Goal: Information Seeking & Learning: Learn about a topic

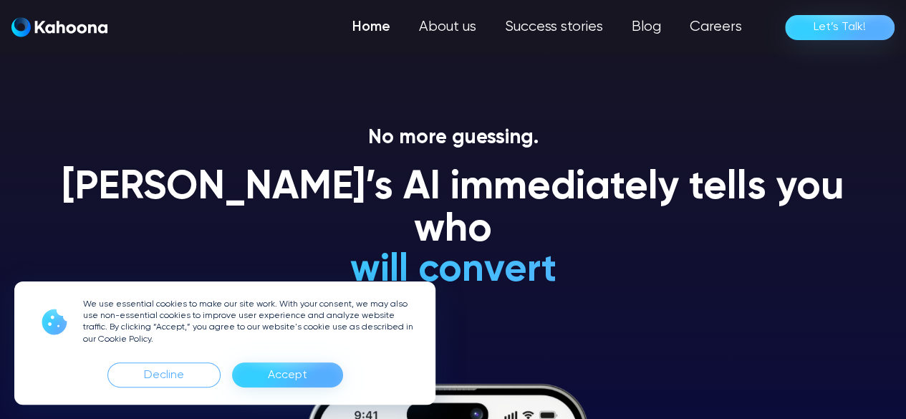
click at [278, 377] on div "Accept" at bounding box center [287, 375] width 39 height 23
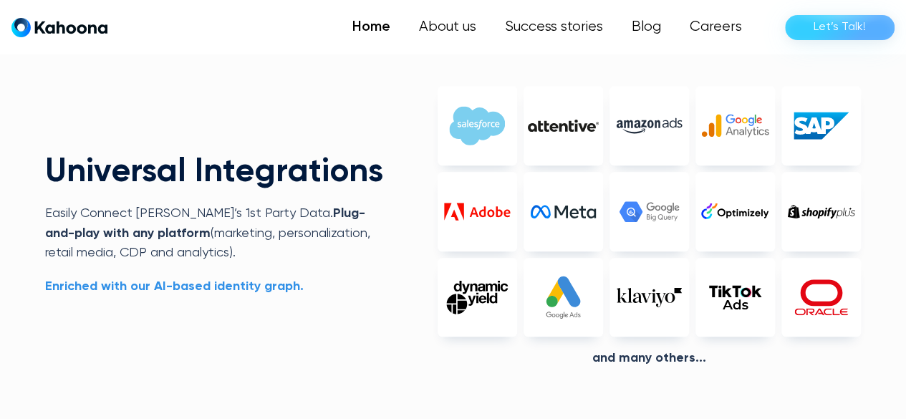
scroll to position [3104, 0]
click at [576, 22] on link "Success stories" at bounding box center [552, 27] width 129 height 29
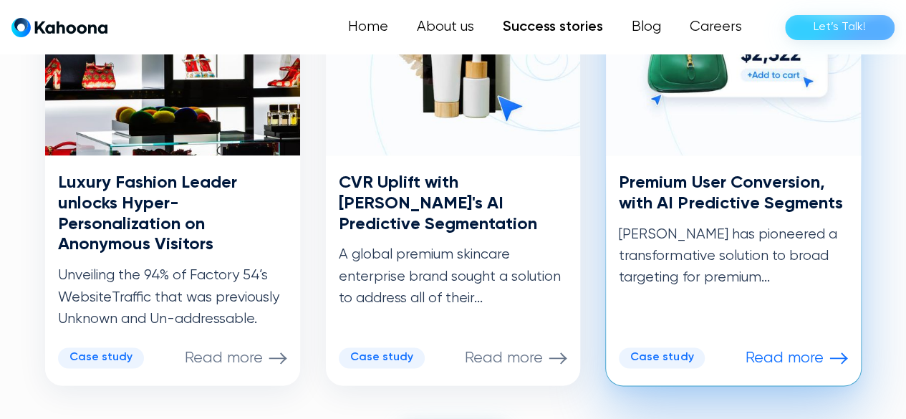
scroll to position [878, 0]
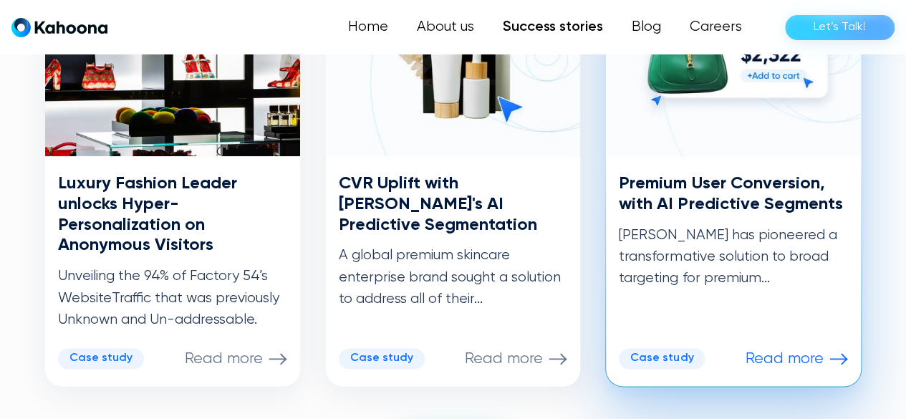
click at [729, 190] on h3 "Premium User Conversion, with AI Predictive Segments" at bounding box center [732, 194] width 229 height 42
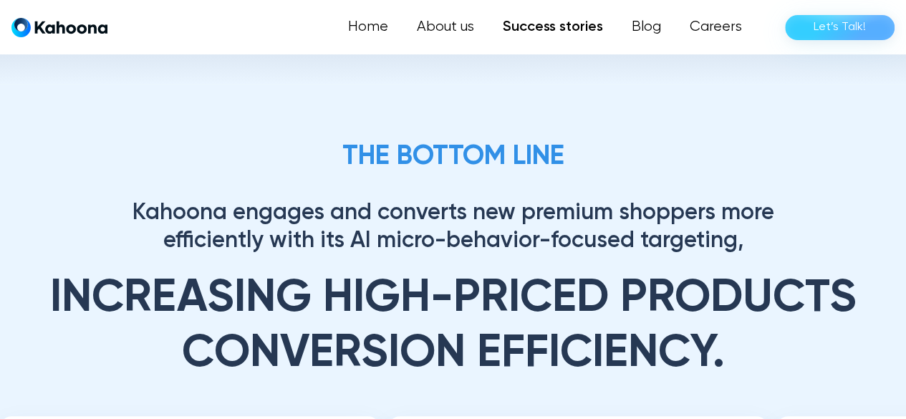
scroll to position [3247, 0]
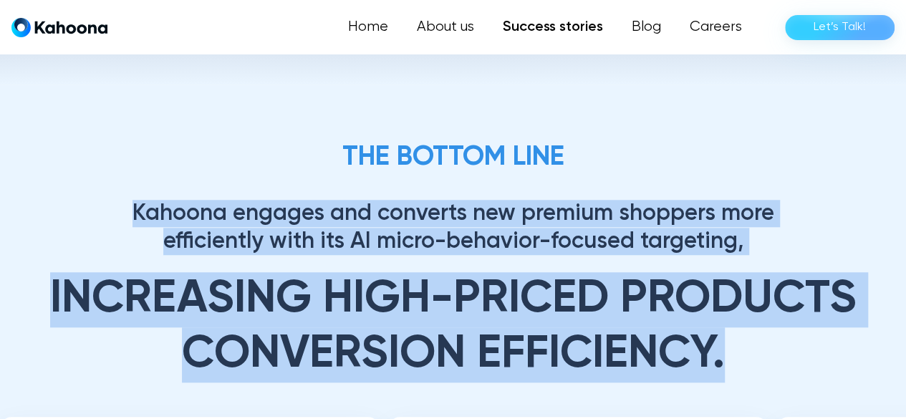
drag, startPoint x: 727, startPoint y: 359, endPoint x: 153, endPoint y: 194, distance: 597.2
click at [153, 194] on div "THE BOTTOM LINE Kahoona engages and converts new premium shoppers more efficien…" at bounding box center [452, 262] width 815 height 241
copy div "Kahoona engages and converts new premium shoppers more efficiently with its AI …"
click at [471, 23] on link "About us" at bounding box center [444, 27] width 87 height 29
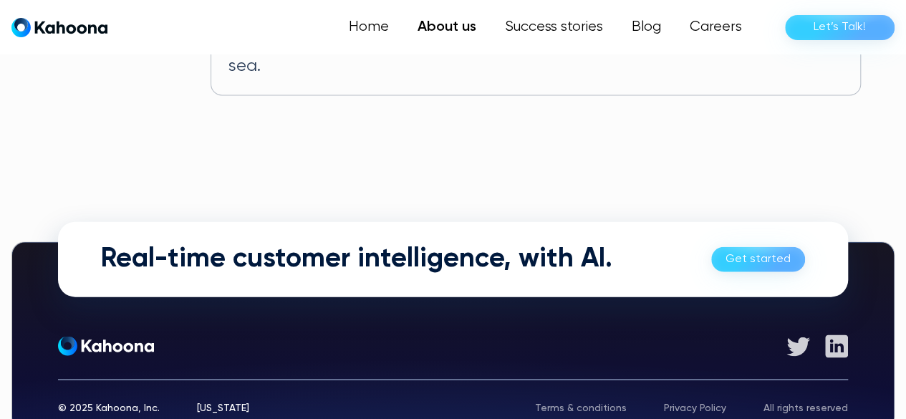
scroll to position [1024, 0]
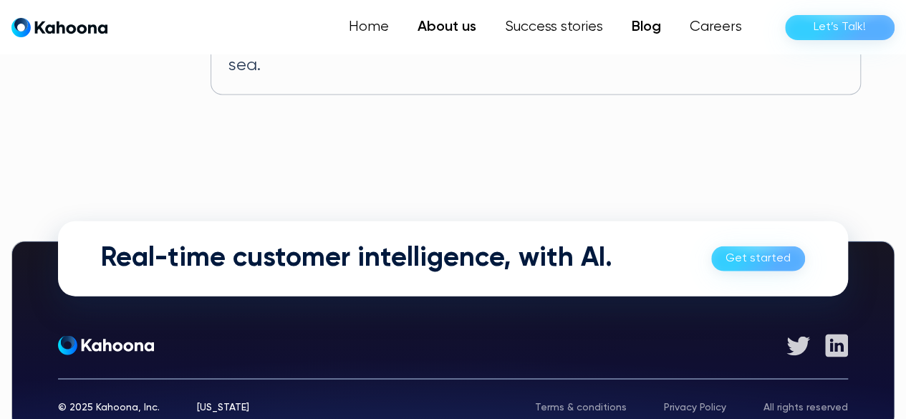
click at [651, 29] on link "Blog" at bounding box center [646, 27] width 58 height 29
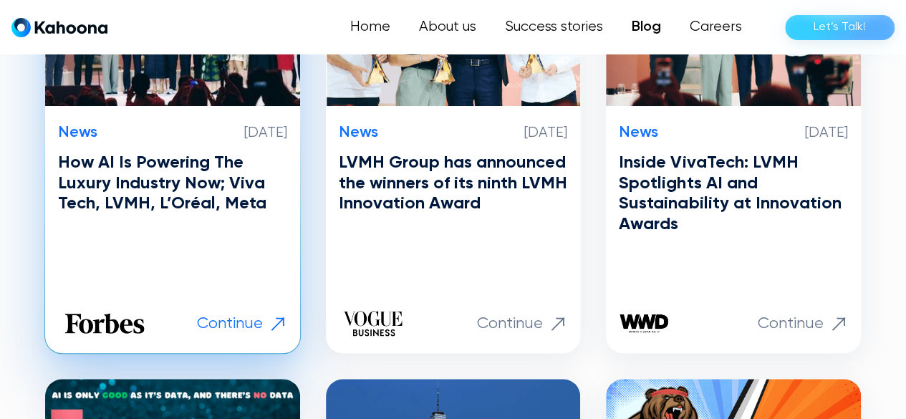
scroll to position [496, 0]
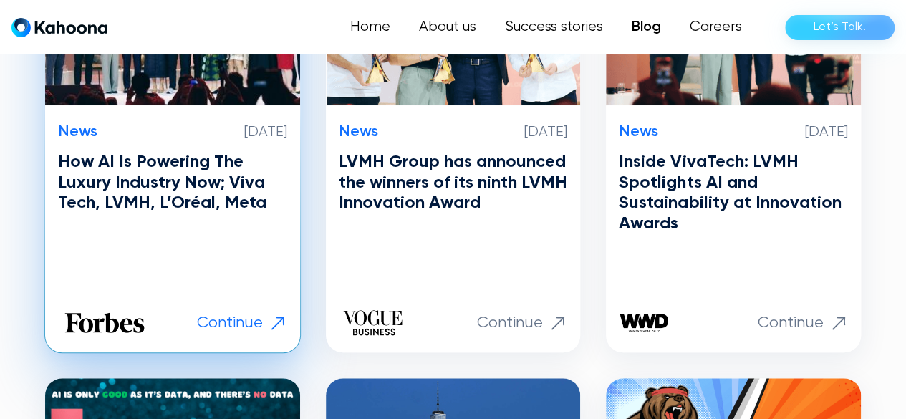
click at [206, 198] on h3 "How AI Is Powering The Luxury Industry Now; Viva Tech, LVMH, L’Oréal, Meta" at bounding box center [172, 183] width 229 height 62
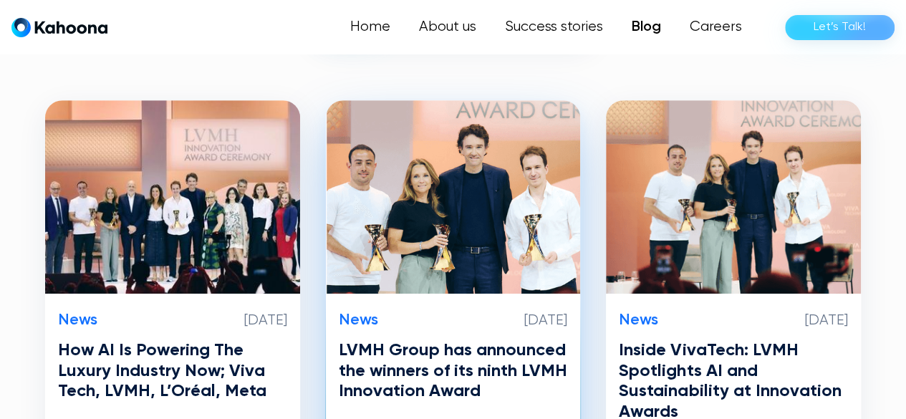
scroll to position [307, 0]
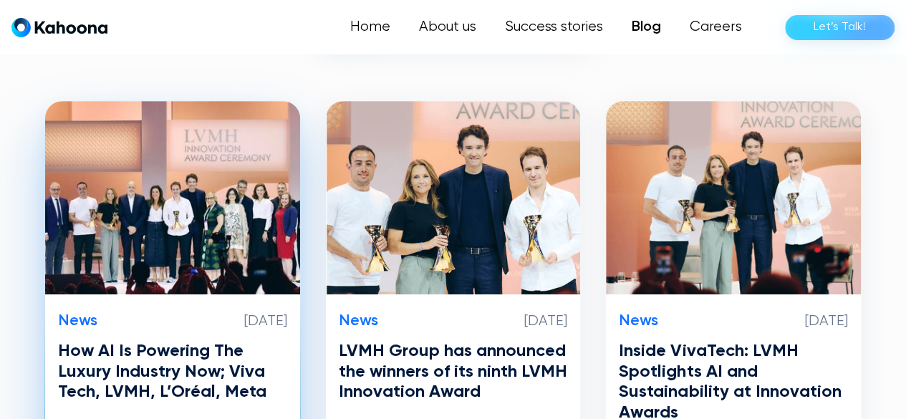
click at [168, 385] on h3 "How AI Is Powering The Luxury Industry Now; Viva Tech, LVMH, L’Oréal, Meta" at bounding box center [172, 372] width 229 height 62
